Goal: Use online tool/utility: Utilize a website feature to perform a specific function

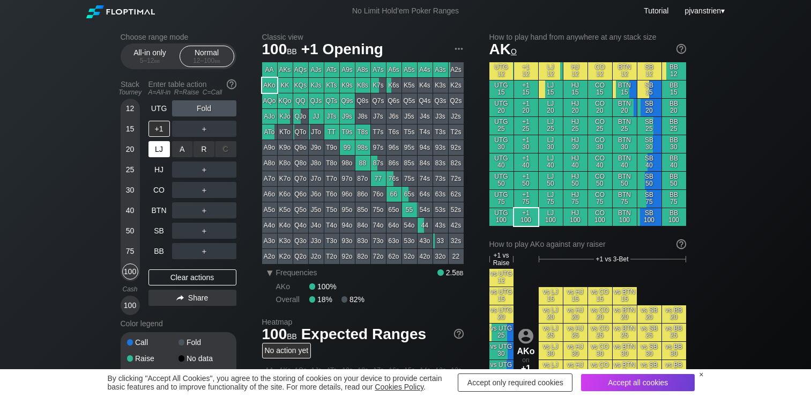
scroll to position [104, 0]
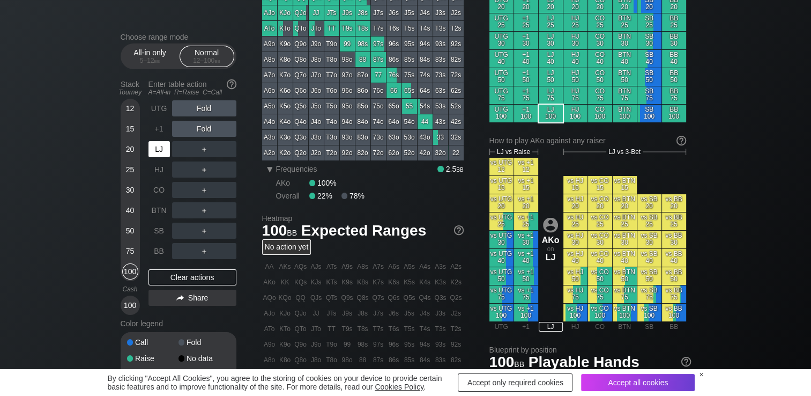
click at [165, 151] on div "LJ" at bounding box center [159, 149] width 21 height 16
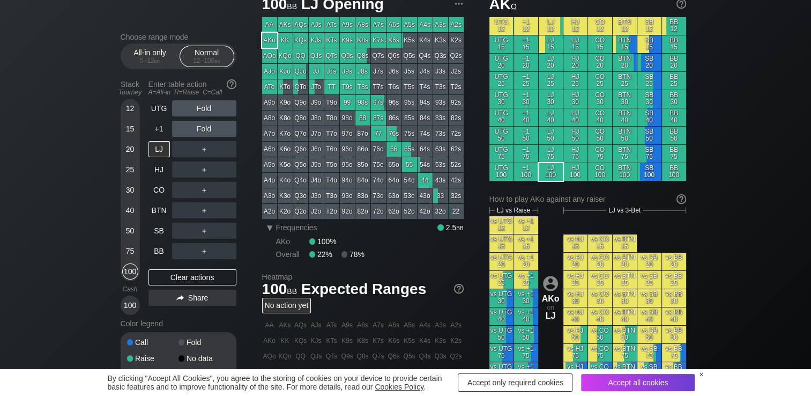
scroll to position [39, 0]
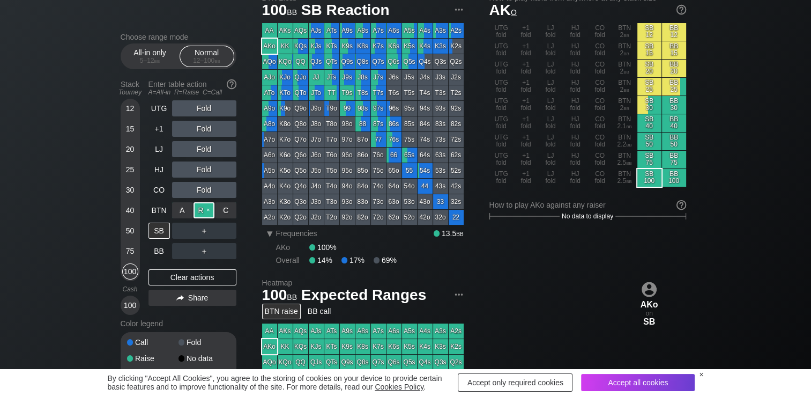
click at [207, 218] on div "R ✕" at bounding box center [204, 210] width 21 height 16
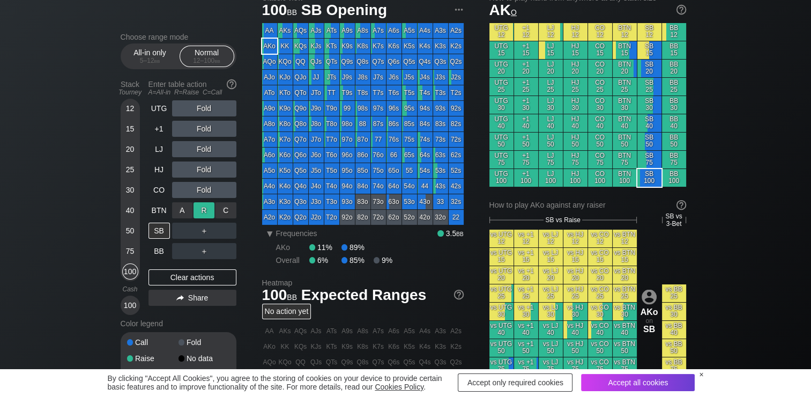
click at [206, 210] on div "R ✕" at bounding box center [204, 210] width 21 height 16
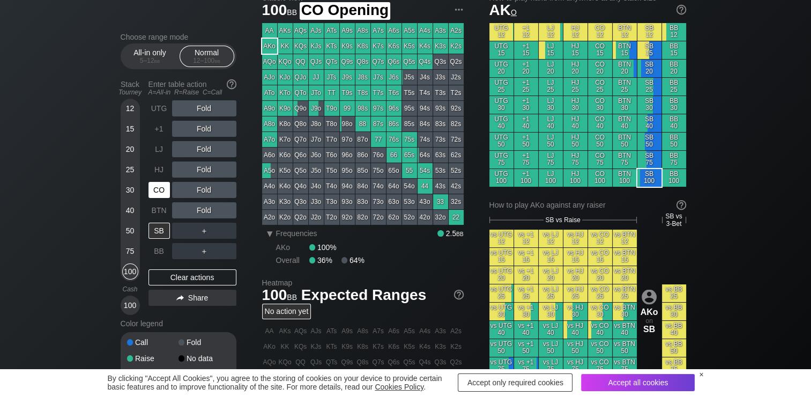
click at [153, 187] on div "CO" at bounding box center [159, 190] width 21 height 16
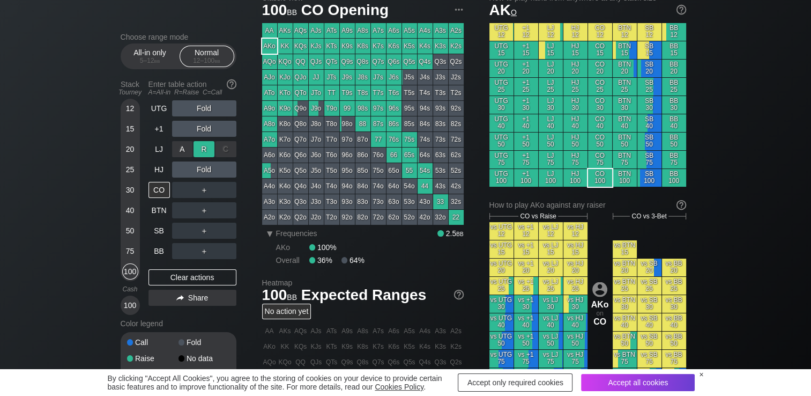
click at [200, 154] on div "R ✕" at bounding box center [204, 149] width 21 height 16
click at [208, 147] on div "R ✕" at bounding box center [204, 149] width 21 height 16
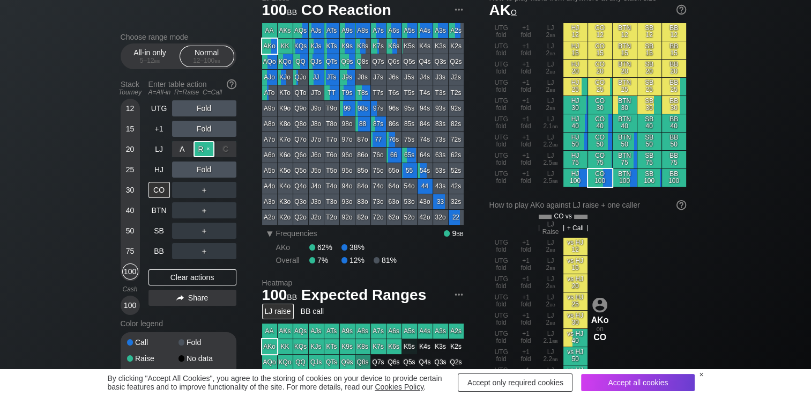
click at [201, 152] on div "R ✕" at bounding box center [204, 149] width 21 height 16
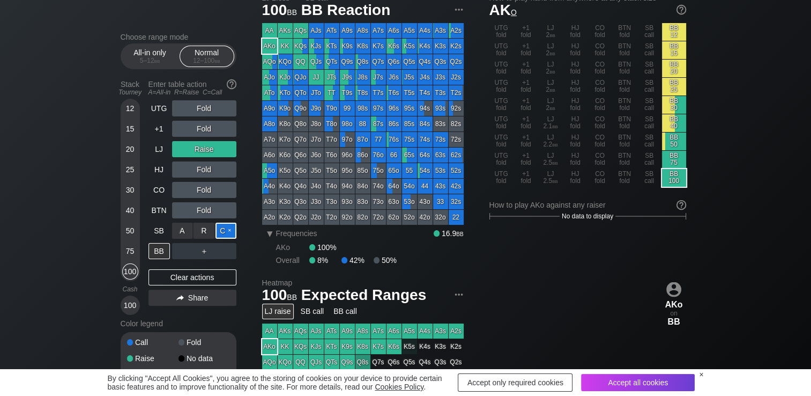
click at [219, 234] on div "C ✕" at bounding box center [226, 231] width 21 height 16
click at [230, 233] on div "C ✕" at bounding box center [226, 231] width 21 height 16
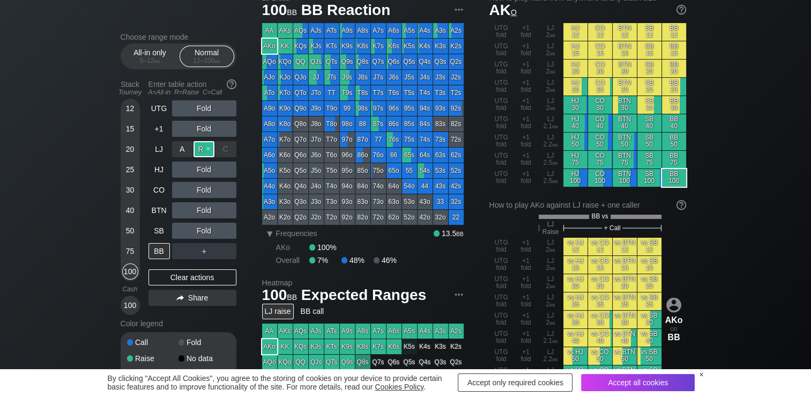
click at [203, 150] on div "R ✕" at bounding box center [204, 149] width 21 height 16
click at [204, 146] on div "R ✕" at bounding box center [204, 149] width 21 height 16
click at [200, 206] on div "R ✕" at bounding box center [204, 210] width 21 height 16
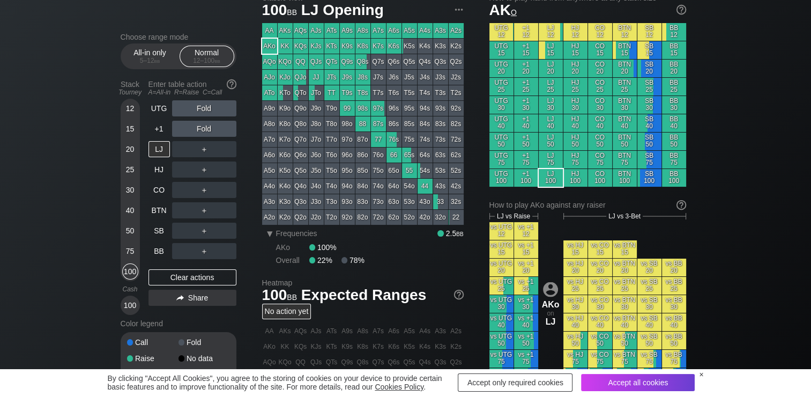
drag, startPoint x: 209, startPoint y: 314, endPoint x: 89, endPoint y: 232, distance: 145.8
click at [89, 232] on div "Choose range mode All-in only 5 – 12 bb Normal 12 – 100 bb Stack Tourney Enter …" at bounding box center [405, 325] width 811 height 685
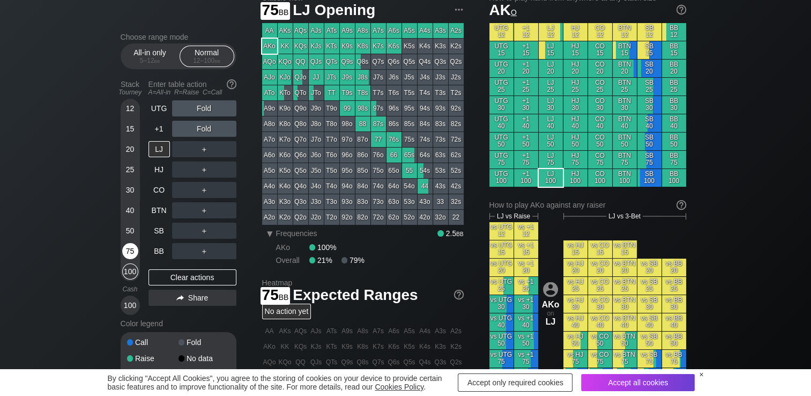
click at [133, 249] on div "75" at bounding box center [130, 251] width 16 height 16
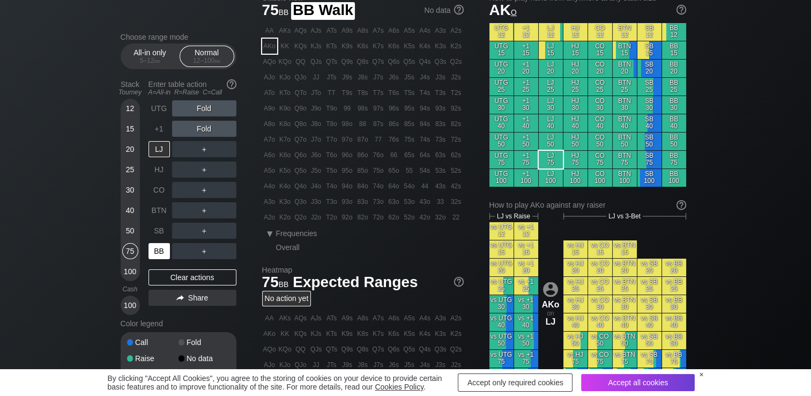
click at [162, 246] on div "BB" at bounding box center [159, 251] width 21 height 16
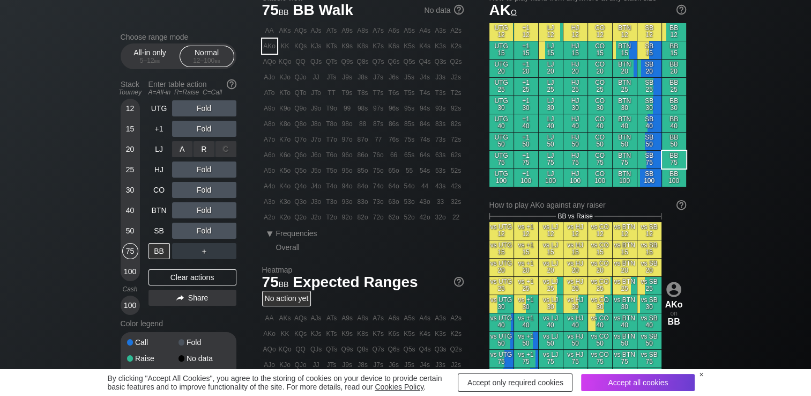
click at [203, 149] on div "R ✕" at bounding box center [204, 149] width 21 height 16
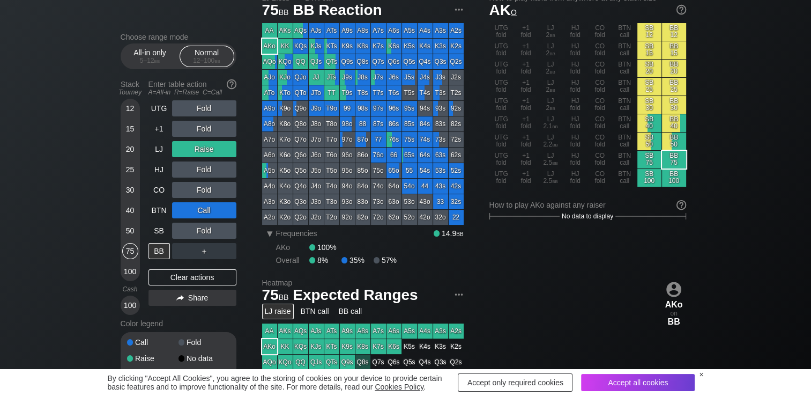
drag, startPoint x: 225, startPoint y: 213, endPoint x: 42, endPoint y: 217, distance: 182.4
click at [42, 217] on div "Choose range mode All-in only 5 – 12 bb Normal 12 – 100 bb Stack Tourney Enter …" at bounding box center [405, 325] width 811 height 685
drag, startPoint x: 255, startPoint y: 5, endPoint x: 70, endPoint y: 127, distance: 222.2
click at [70, 127] on div "Choose range mode All-in only 5 – 12 bb Normal 12 – 100 bb Stack Tourney Enter …" at bounding box center [405, 325] width 811 height 685
click at [213, 272] on div "Clear actions" at bounding box center [193, 277] width 88 height 16
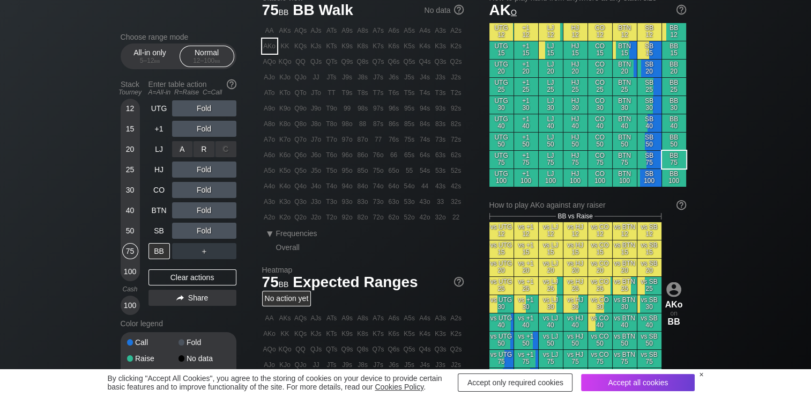
click at [197, 151] on div "R ✕" at bounding box center [204, 149] width 21 height 16
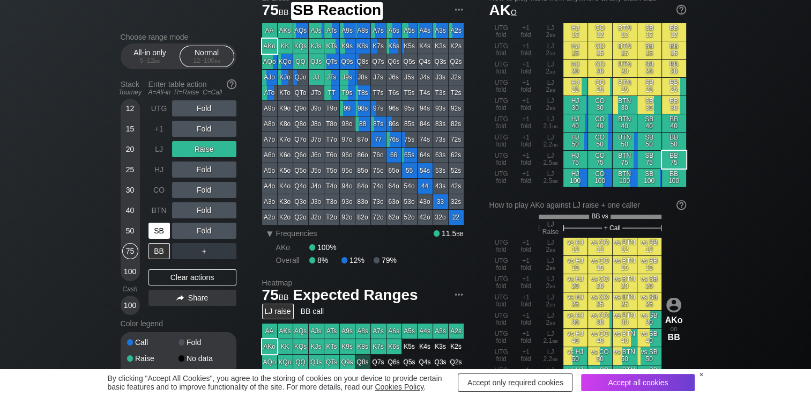
click at [157, 225] on div "SB" at bounding box center [159, 231] width 21 height 16
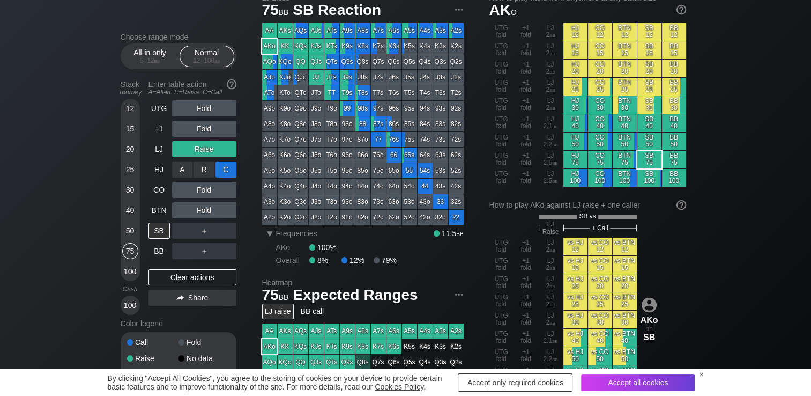
click at [225, 171] on div "C ✕" at bounding box center [226, 169] width 21 height 16
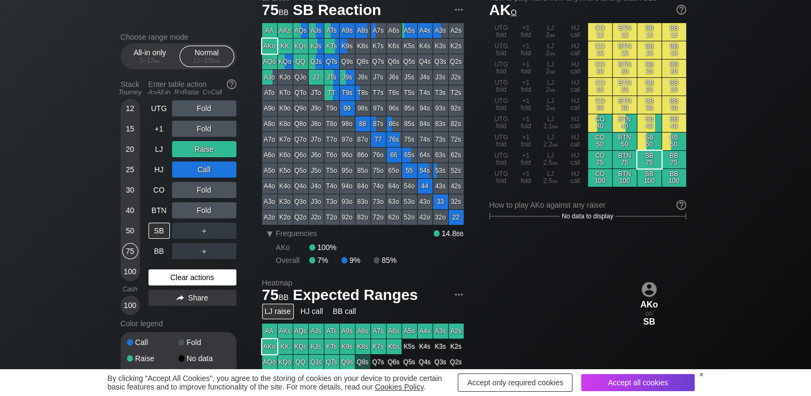
click at [197, 280] on div "Clear actions" at bounding box center [193, 277] width 88 height 16
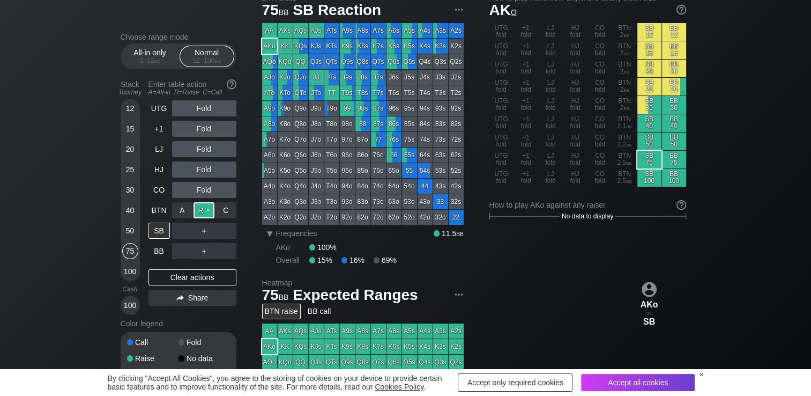
click at [205, 206] on div "R ✕" at bounding box center [204, 210] width 21 height 16
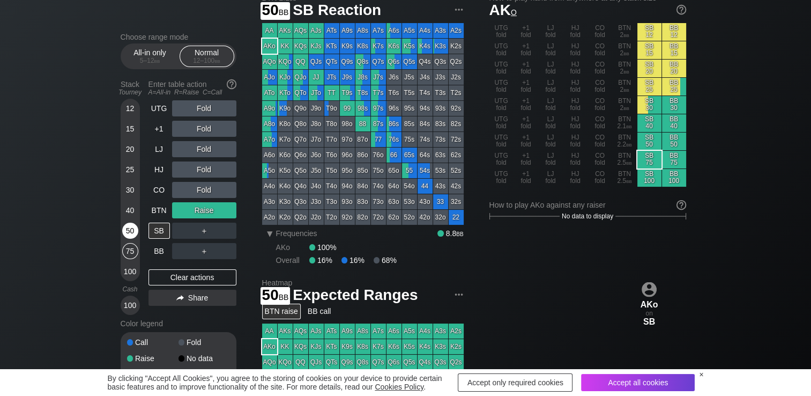
click at [129, 233] on div "50" at bounding box center [130, 231] width 16 height 16
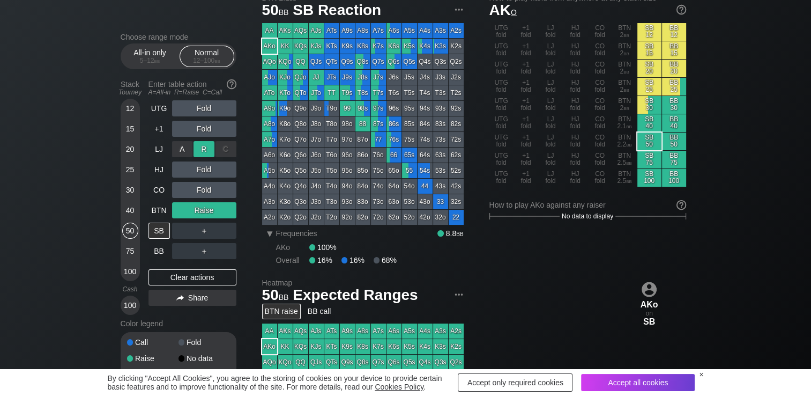
click at [197, 147] on div "R ✕" at bounding box center [204, 149] width 21 height 16
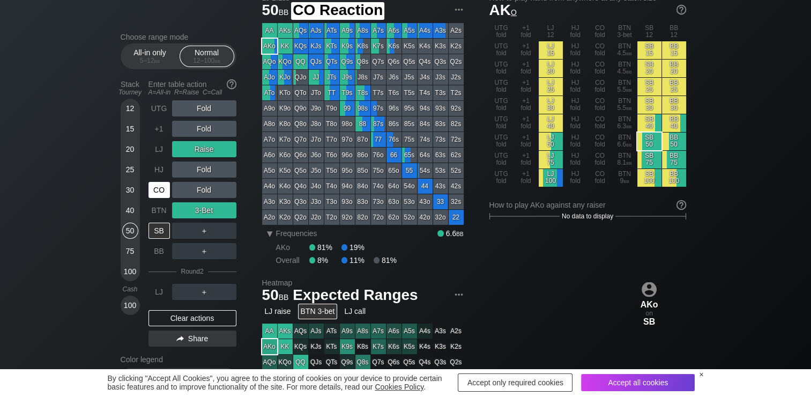
click at [165, 184] on div "CO" at bounding box center [159, 190] width 21 height 16
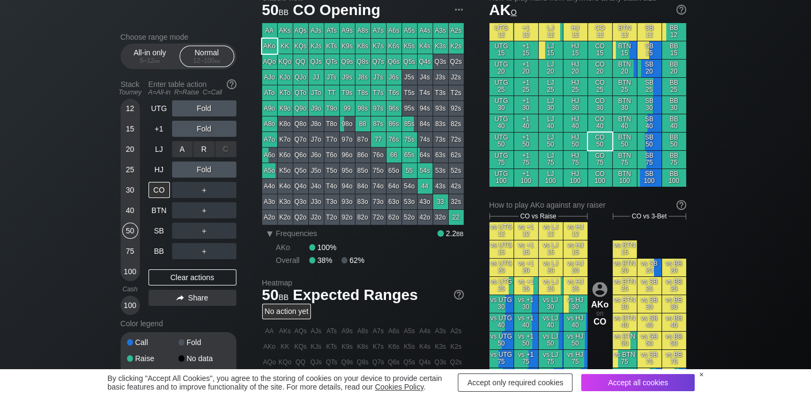
click at [205, 147] on div "R ✕" at bounding box center [204, 149] width 21 height 16
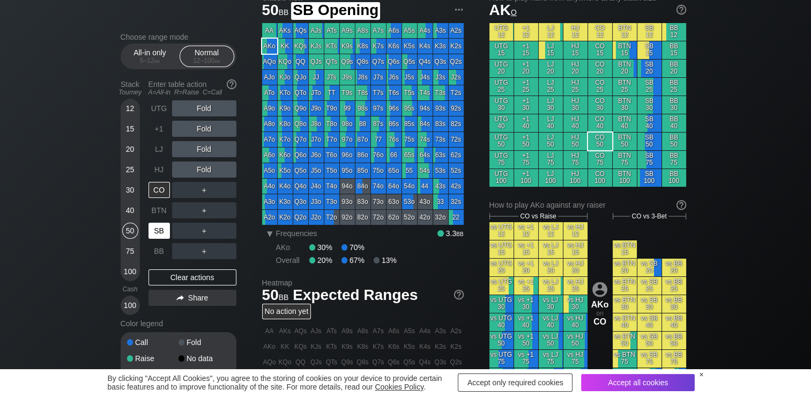
click at [161, 230] on div "SB" at bounding box center [159, 231] width 21 height 16
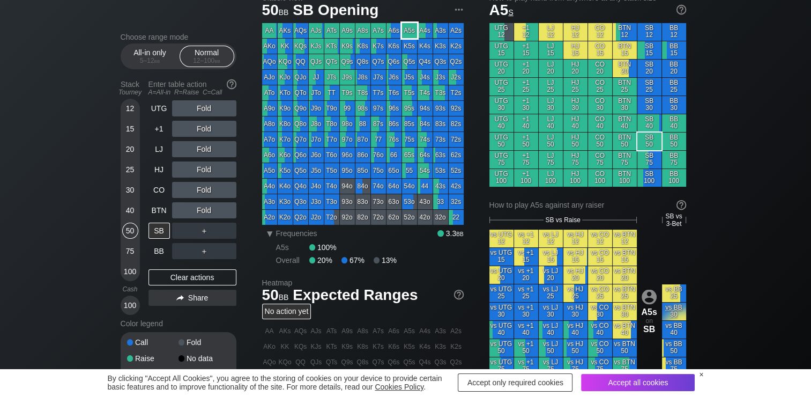
click at [405, 35] on div "A5s" at bounding box center [409, 30] width 15 height 15
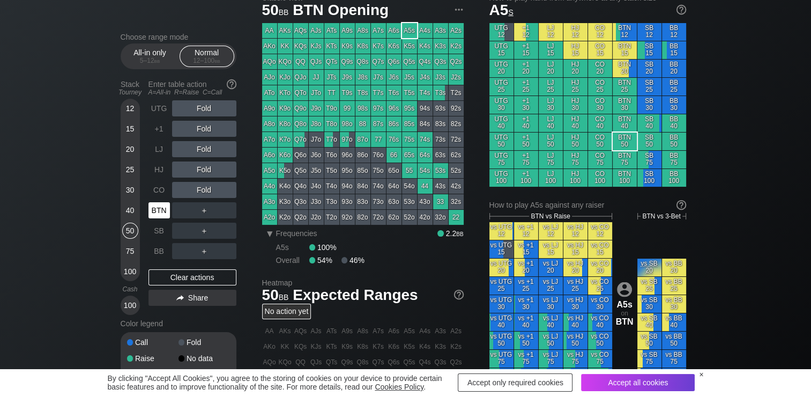
click at [163, 207] on div "BTN" at bounding box center [159, 210] width 21 height 16
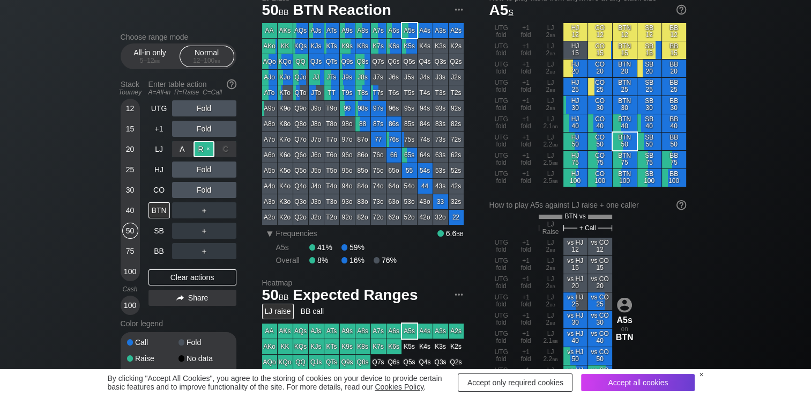
click at [203, 151] on div "R ✕" at bounding box center [204, 149] width 21 height 16
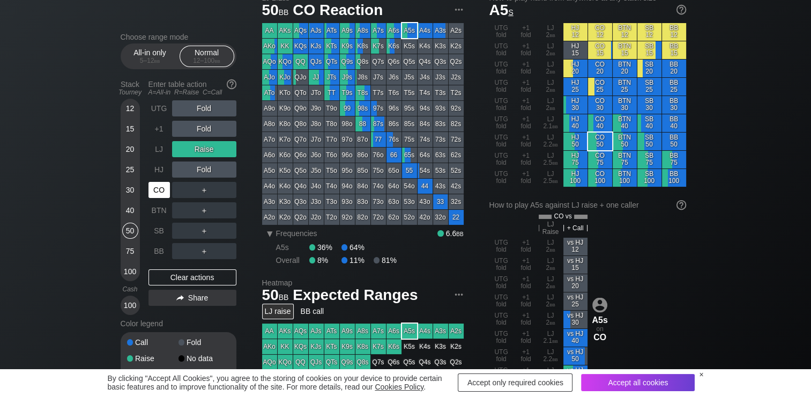
click at [163, 193] on div "CO" at bounding box center [159, 190] width 21 height 16
click at [205, 157] on div "R ✕" at bounding box center [204, 149] width 21 height 16
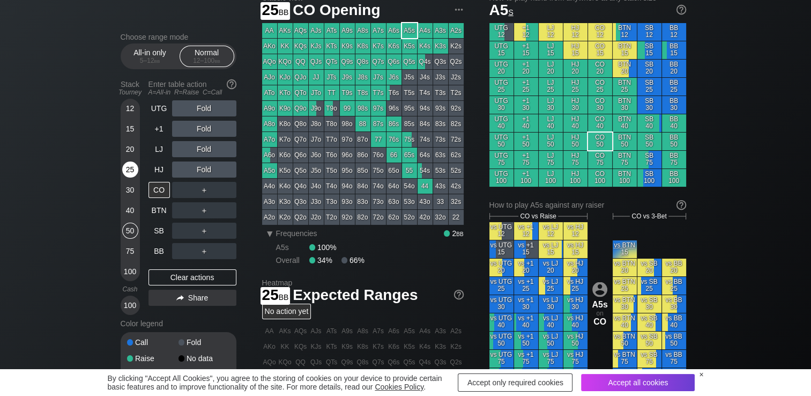
click at [132, 171] on div "25" at bounding box center [130, 169] width 16 height 16
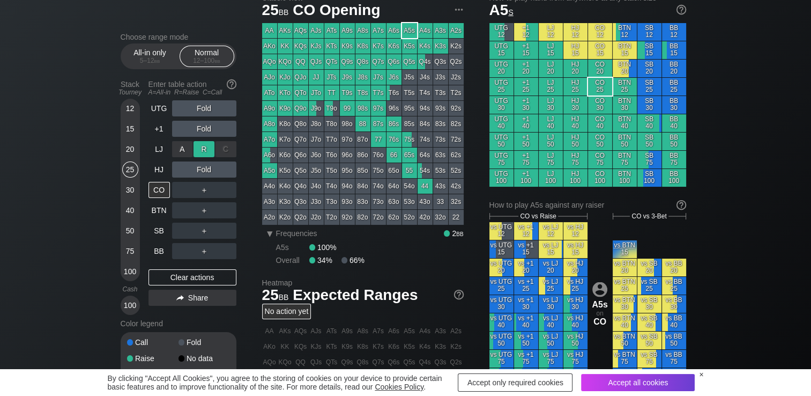
click at [199, 151] on div "R ✕" at bounding box center [204, 149] width 21 height 16
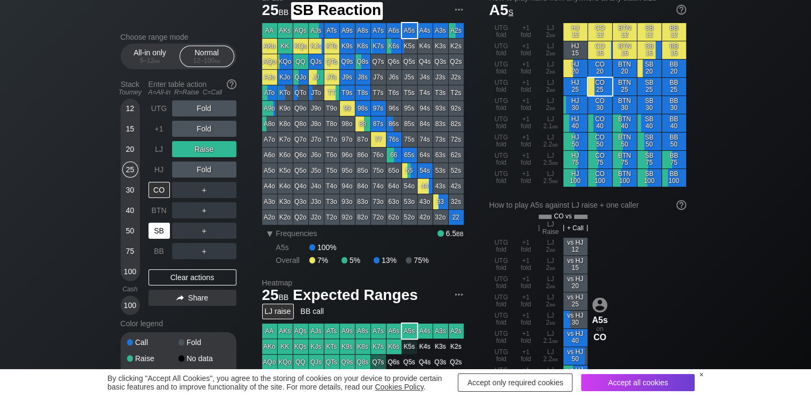
click at [150, 233] on div "SB" at bounding box center [159, 231] width 21 height 16
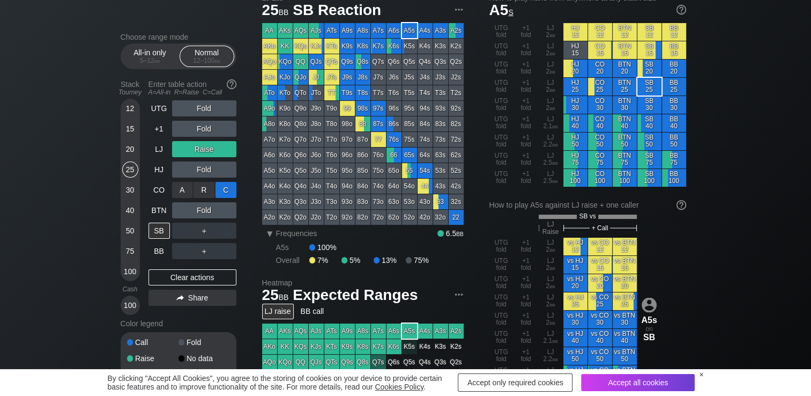
click at [227, 191] on div "C ✕" at bounding box center [226, 190] width 21 height 16
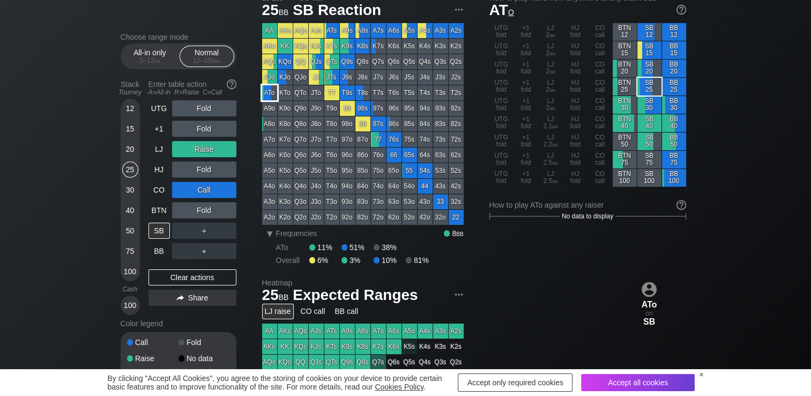
click at [268, 93] on div "ATo" at bounding box center [269, 92] width 15 height 15
click at [217, 282] on div "Clear actions" at bounding box center [193, 277] width 88 height 16
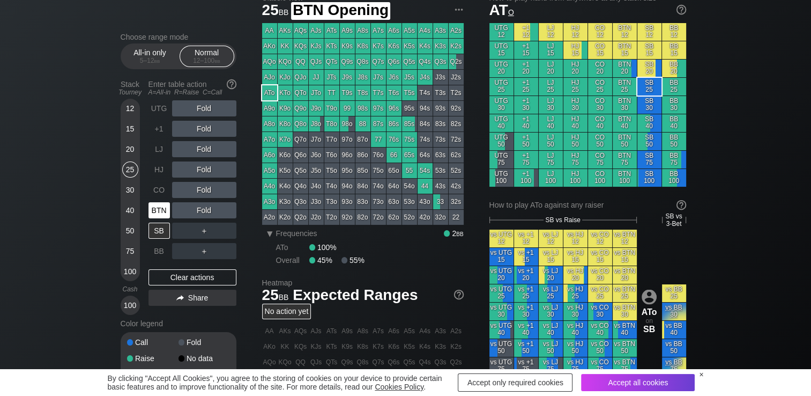
click at [154, 211] on div "BTN" at bounding box center [159, 210] width 21 height 16
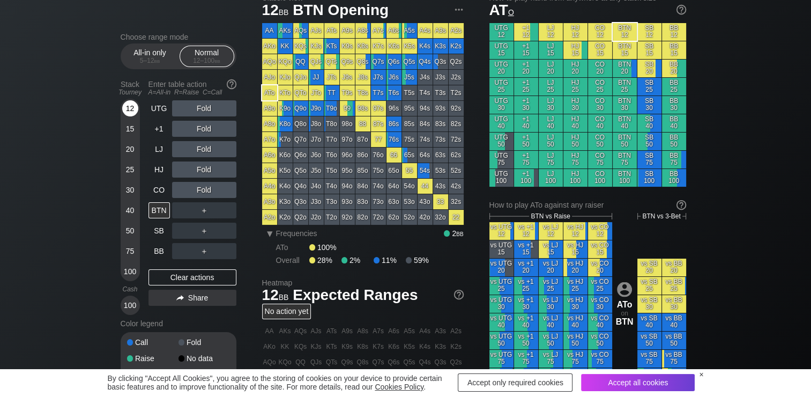
click at [122, 114] on div "12" at bounding box center [130, 108] width 16 height 16
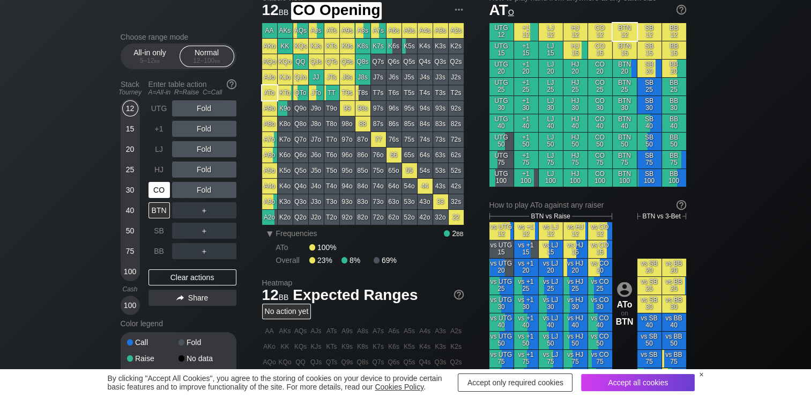
click at [159, 184] on div "CO" at bounding box center [159, 190] width 21 height 16
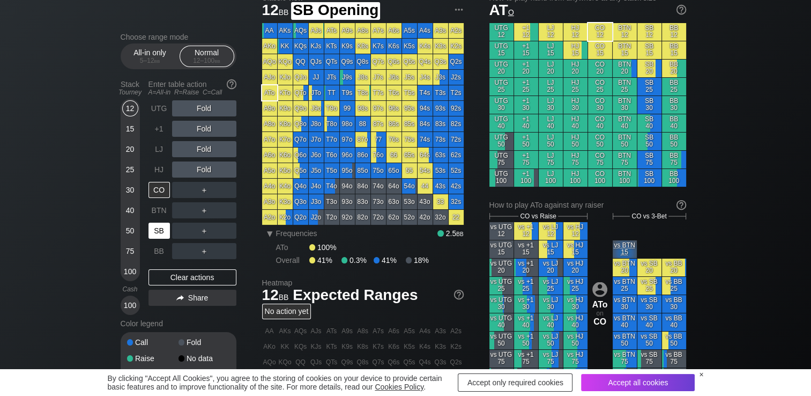
click at [166, 235] on div "SB" at bounding box center [159, 231] width 21 height 16
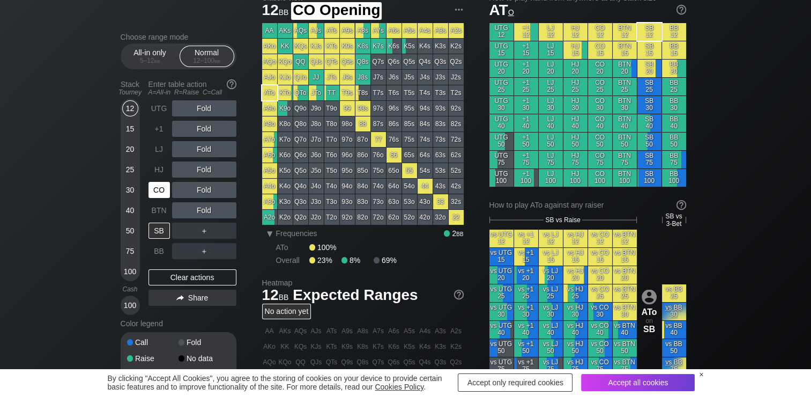
click at [159, 191] on div "CO" at bounding box center [159, 190] width 21 height 16
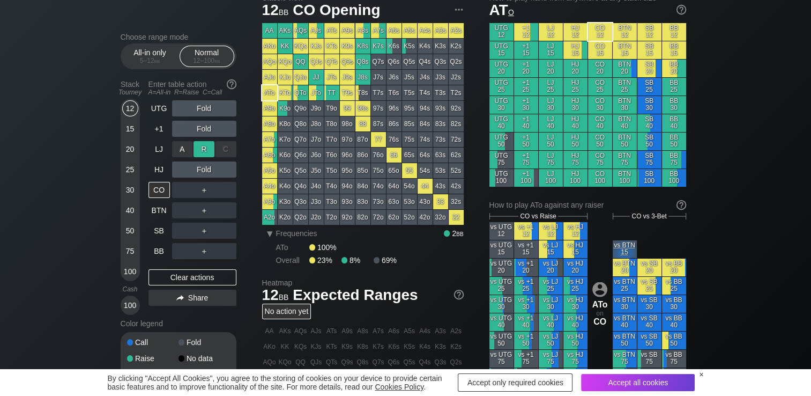
click at [206, 151] on div "R ✕" at bounding box center [204, 149] width 21 height 16
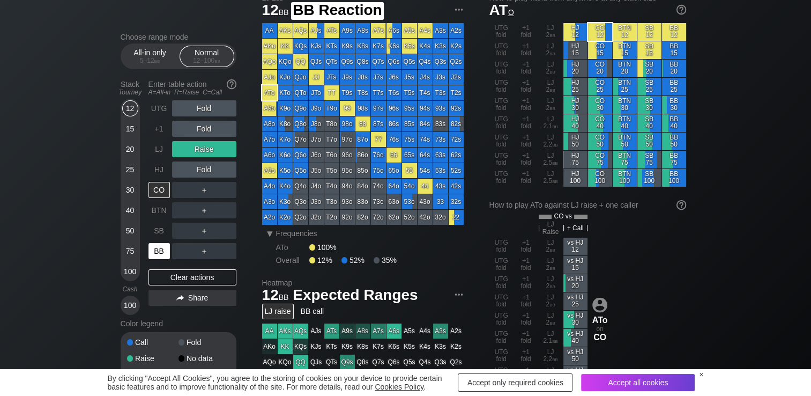
click at [154, 250] on div "BB" at bounding box center [159, 251] width 21 height 16
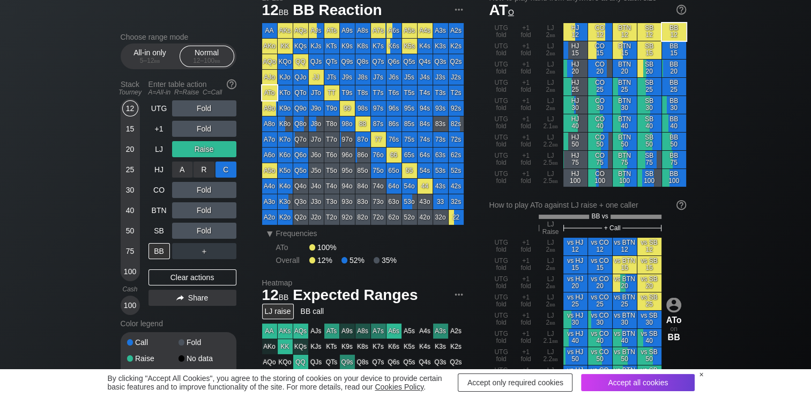
click at [228, 172] on div "C ✕" at bounding box center [226, 169] width 21 height 16
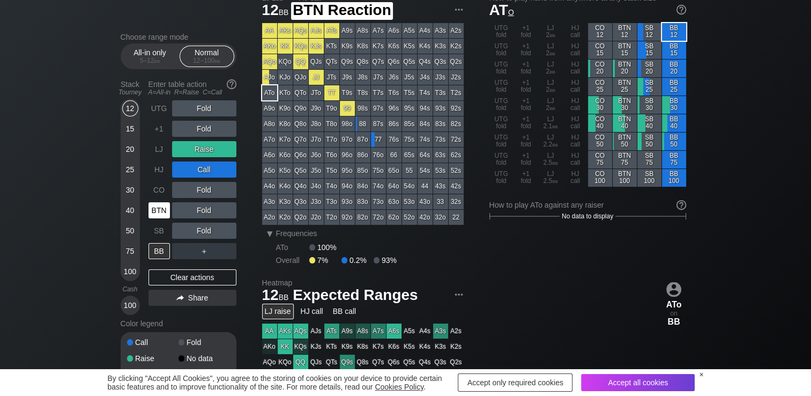
click at [158, 216] on div "BTN" at bounding box center [159, 210] width 21 height 16
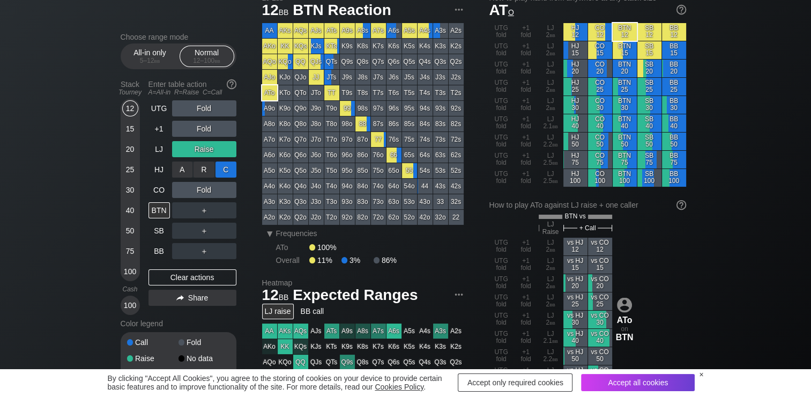
click at [233, 171] on div "C ✕" at bounding box center [226, 169] width 21 height 16
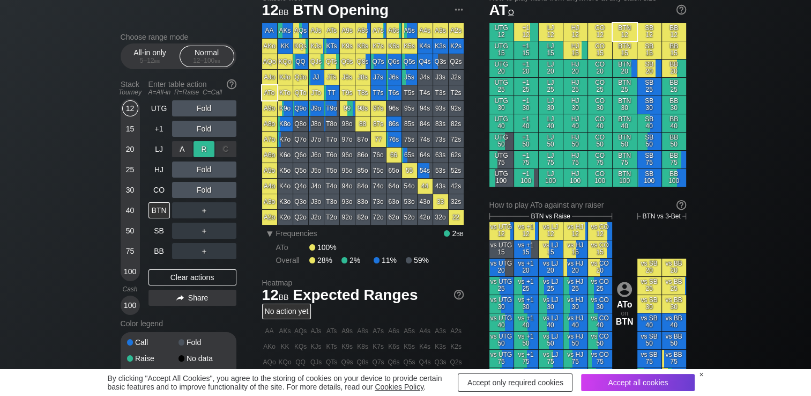
click at [205, 148] on div "R ✕" at bounding box center [204, 149] width 21 height 16
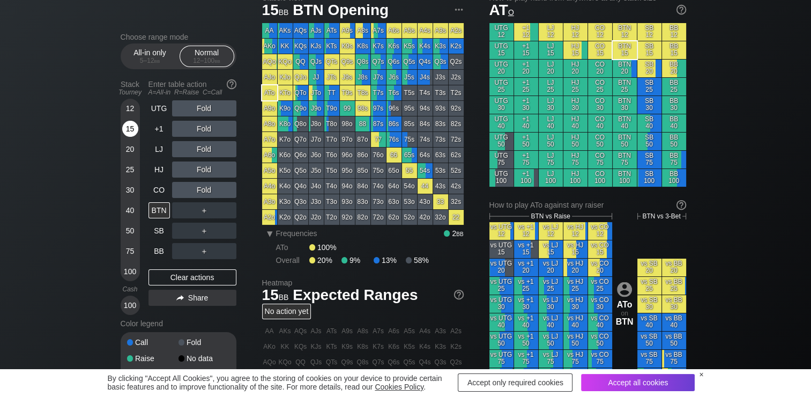
click at [129, 127] on div "15" at bounding box center [130, 129] width 16 height 16
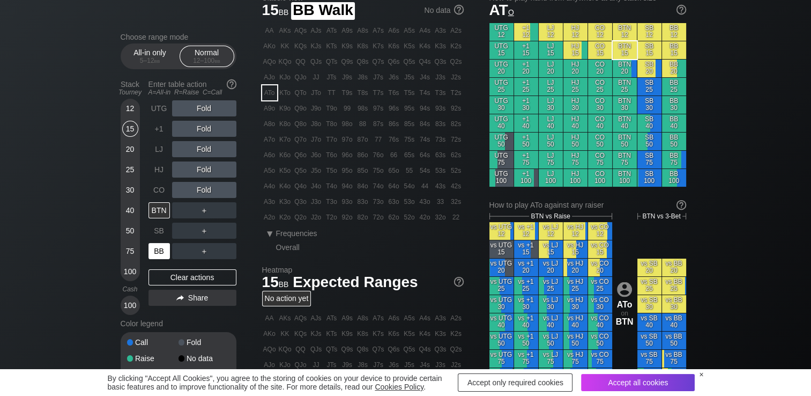
click at [155, 251] on div "BB" at bounding box center [159, 251] width 21 height 16
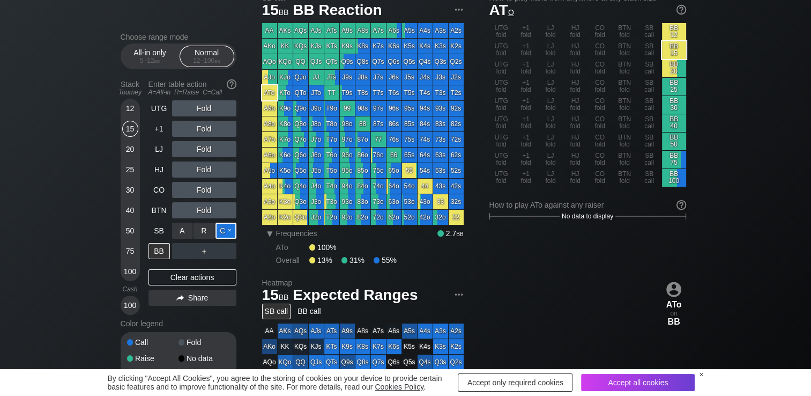
click at [223, 232] on div "C ✕" at bounding box center [226, 231] width 21 height 16
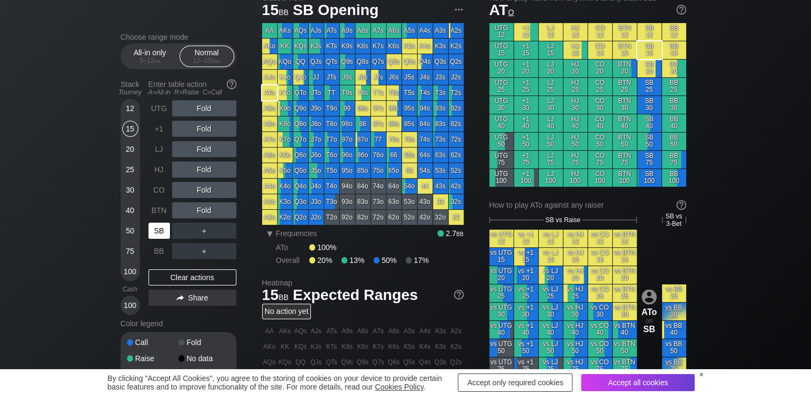
click at [152, 233] on div "SB" at bounding box center [159, 231] width 21 height 16
click at [204, 169] on div "R ✕" at bounding box center [204, 169] width 21 height 16
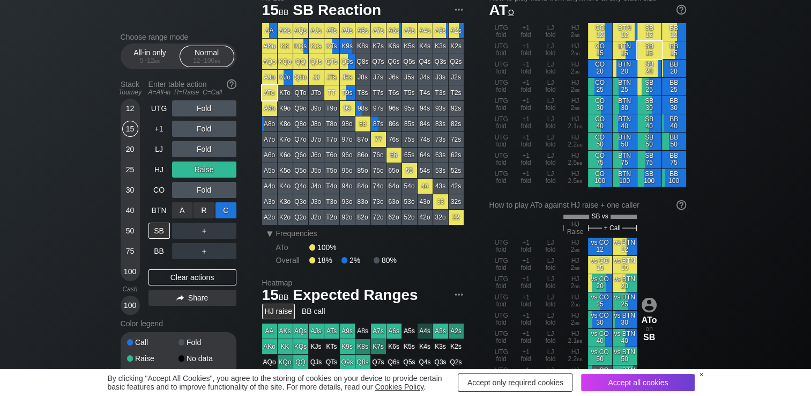
click at [221, 212] on div "C ✕" at bounding box center [226, 210] width 21 height 16
click at [227, 210] on div "C ✕" at bounding box center [226, 210] width 21 height 16
click at [204, 168] on div "R ✕" at bounding box center [204, 169] width 21 height 16
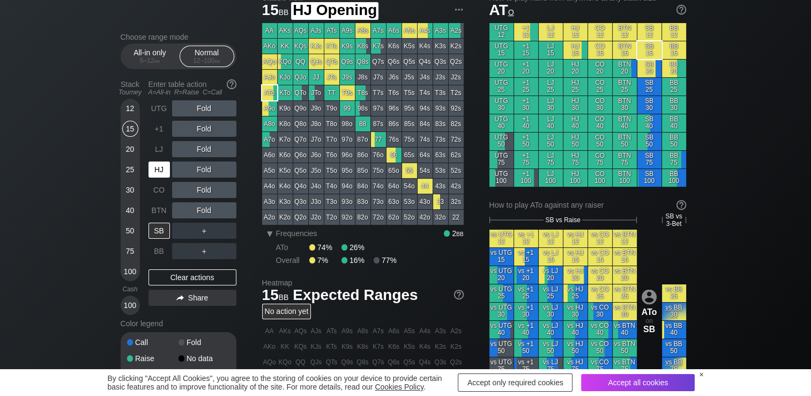
click at [160, 172] on div "HJ" at bounding box center [159, 169] width 21 height 16
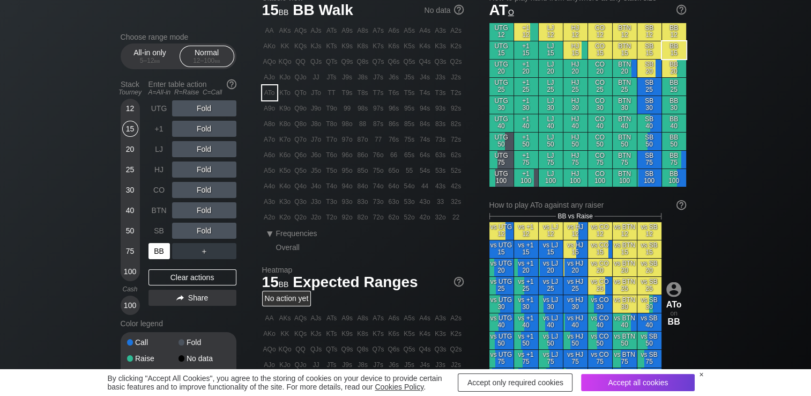
click at [155, 250] on div "BB" at bounding box center [159, 251] width 21 height 16
click at [206, 212] on div "R ✕" at bounding box center [204, 210] width 21 height 16
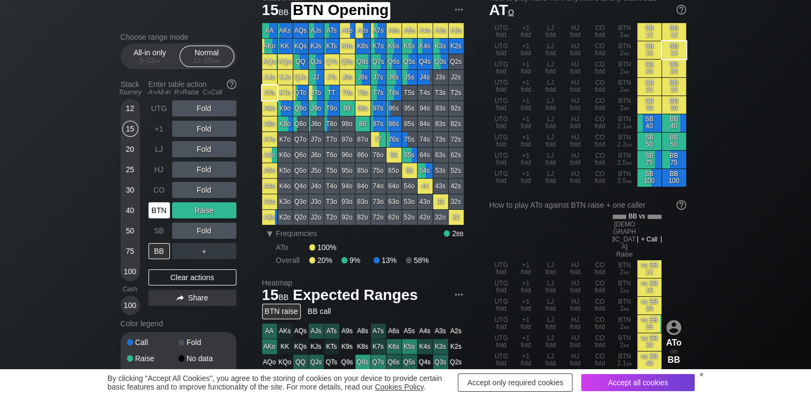
click at [151, 214] on div "BTN" at bounding box center [159, 210] width 21 height 16
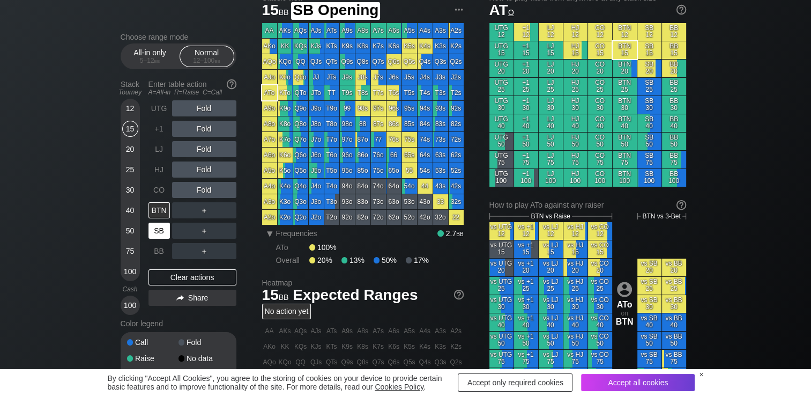
click at [154, 227] on div "SB" at bounding box center [159, 231] width 21 height 16
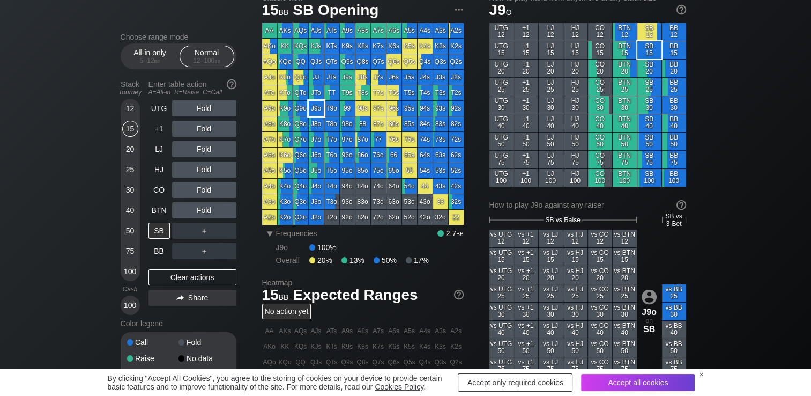
click at [315, 114] on div "J9o" at bounding box center [316, 108] width 15 height 15
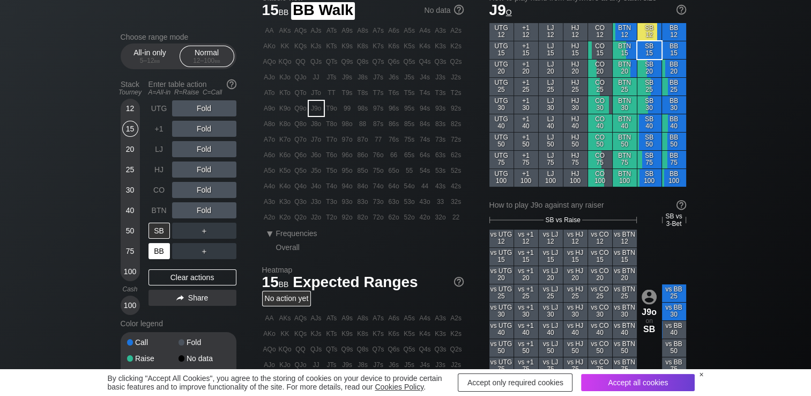
click at [156, 251] on div "BB" at bounding box center [159, 251] width 21 height 16
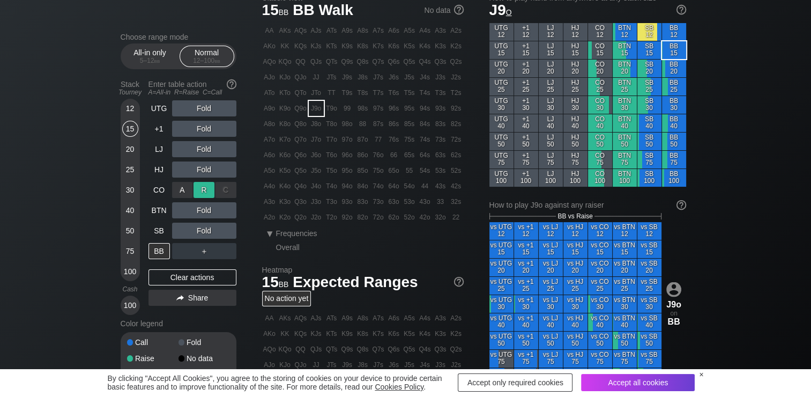
click at [202, 194] on div "R ✕" at bounding box center [204, 190] width 21 height 16
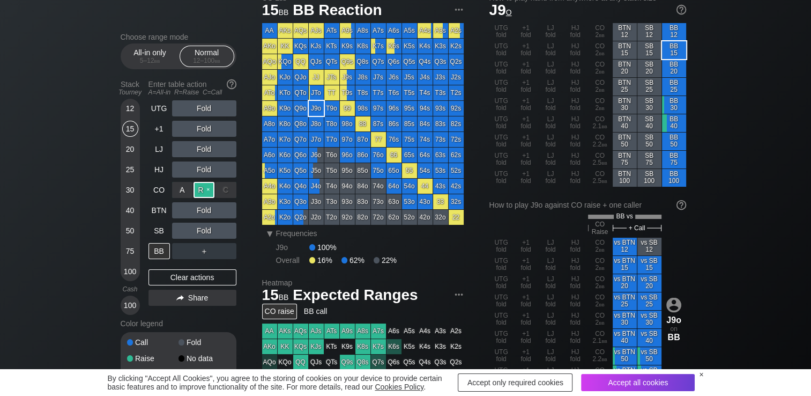
click at [206, 192] on div "R ✕" at bounding box center [204, 190] width 21 height 16
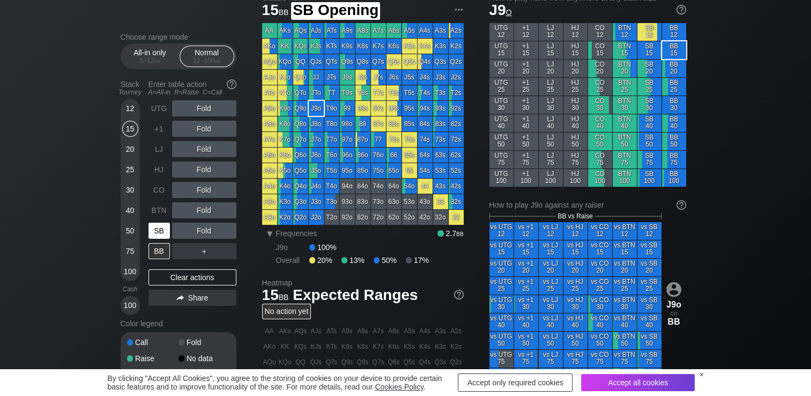
click at [156, 238] on div "SB" at bounding box center [159, 231] width 21 height 16
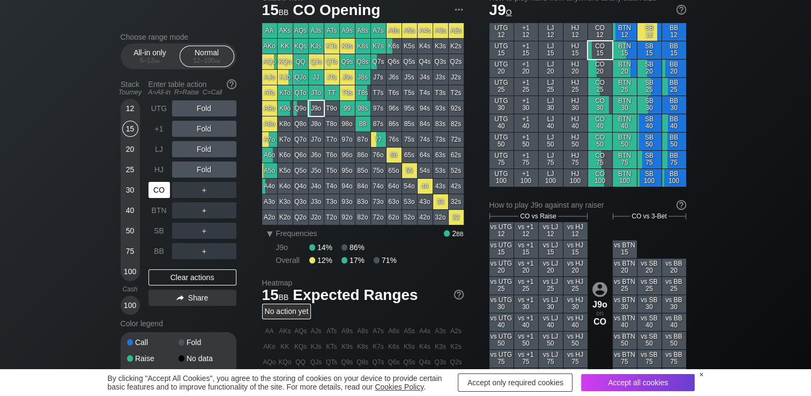
click at [160, 189] on div "CO" at bounding box center [159, 190] width 21 height 16
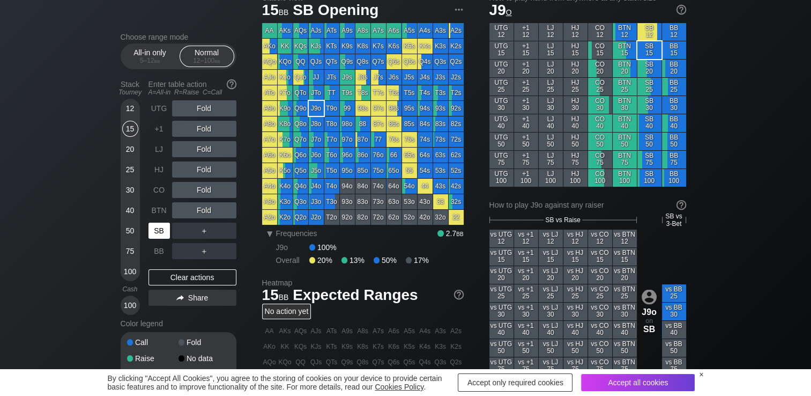
click at [155, 232] on div "SB" at bounding box center [159, 231] width 21 height 16
click at [202, 217] on div "R ✕" at bounding box center [204, 210] width 21 height 16
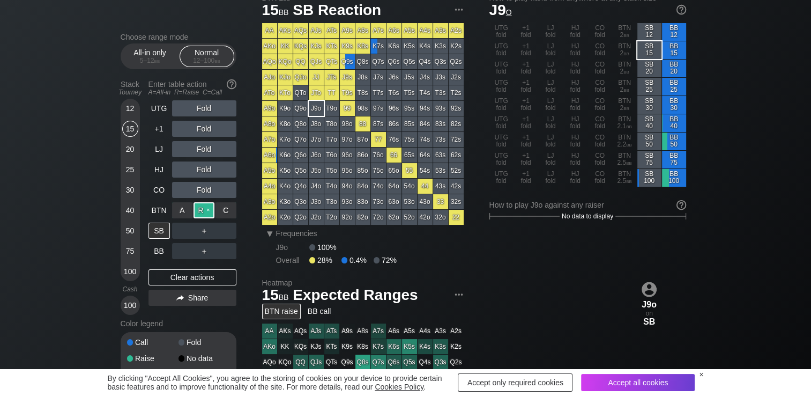
click at [207, 210] on div "R ✕" at bounding box center [204, 210] width 21 height 16
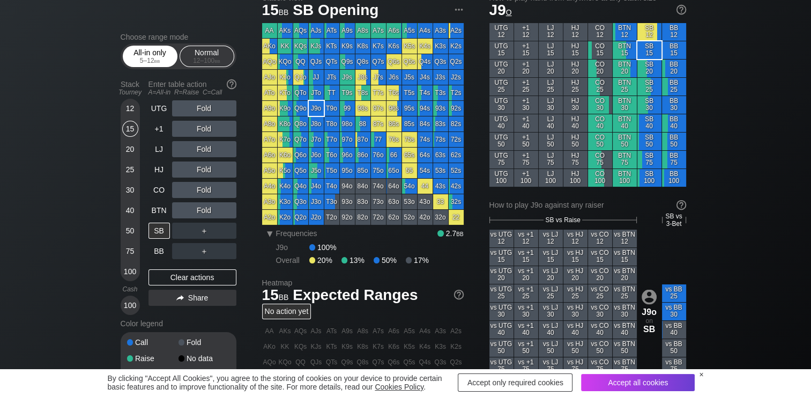
click at [128, 58] on div "5 – 12 bb" at bounding box center [150, 61] width 45 height 8
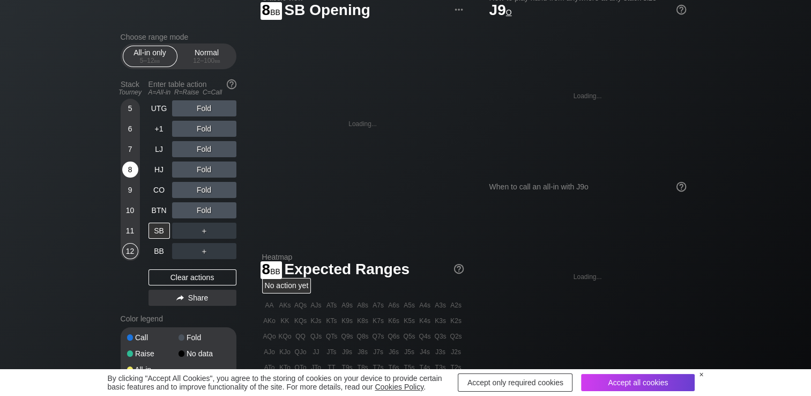
click at [126, 173] on div "8" at bounding box center [130, 169] width 16 height 16
click at [127, 153] on div "7" at bounding box center [130, 149] width 16 height 16
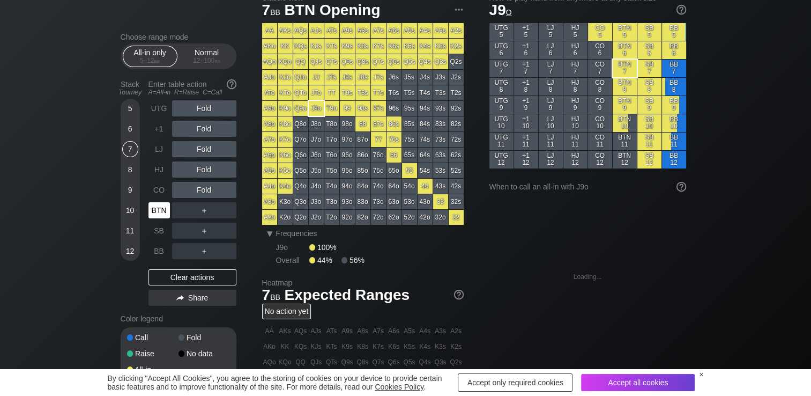
click at [158, 214] on div "BTN" at bounding box center [159, 210] width 21 height 16
